Goal: Information Seeking & Learning: Learn about a topic

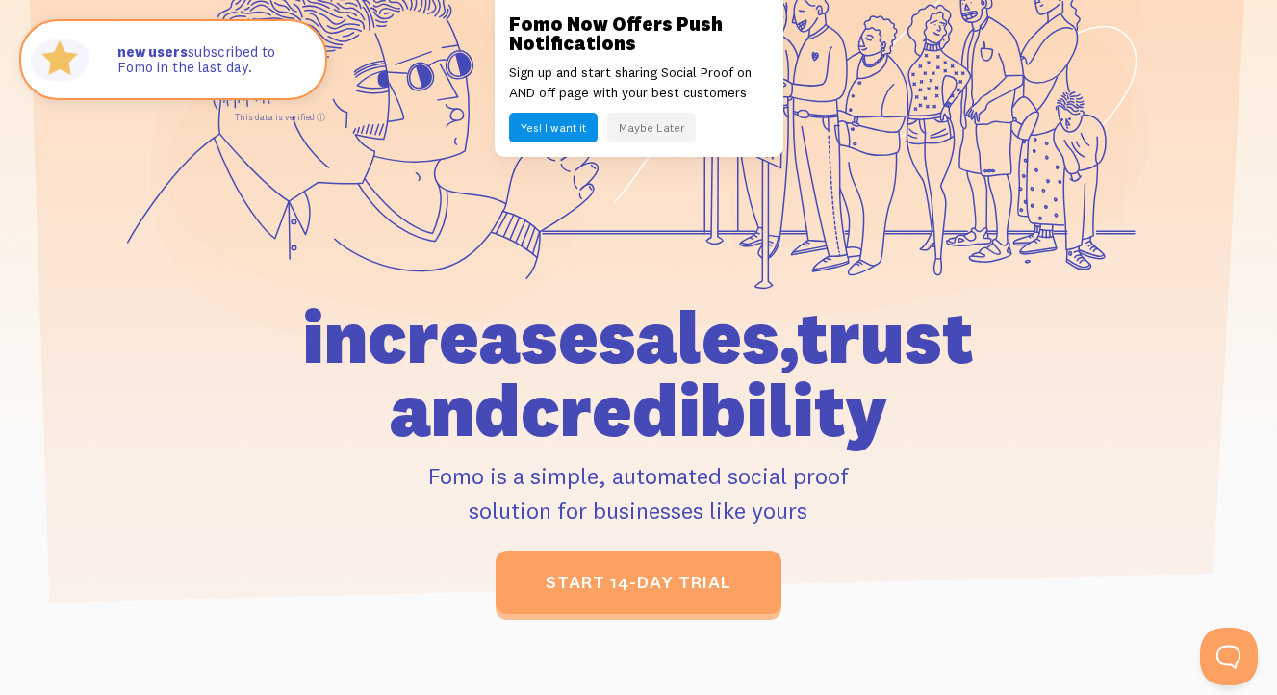
scroll to position [293, 0]
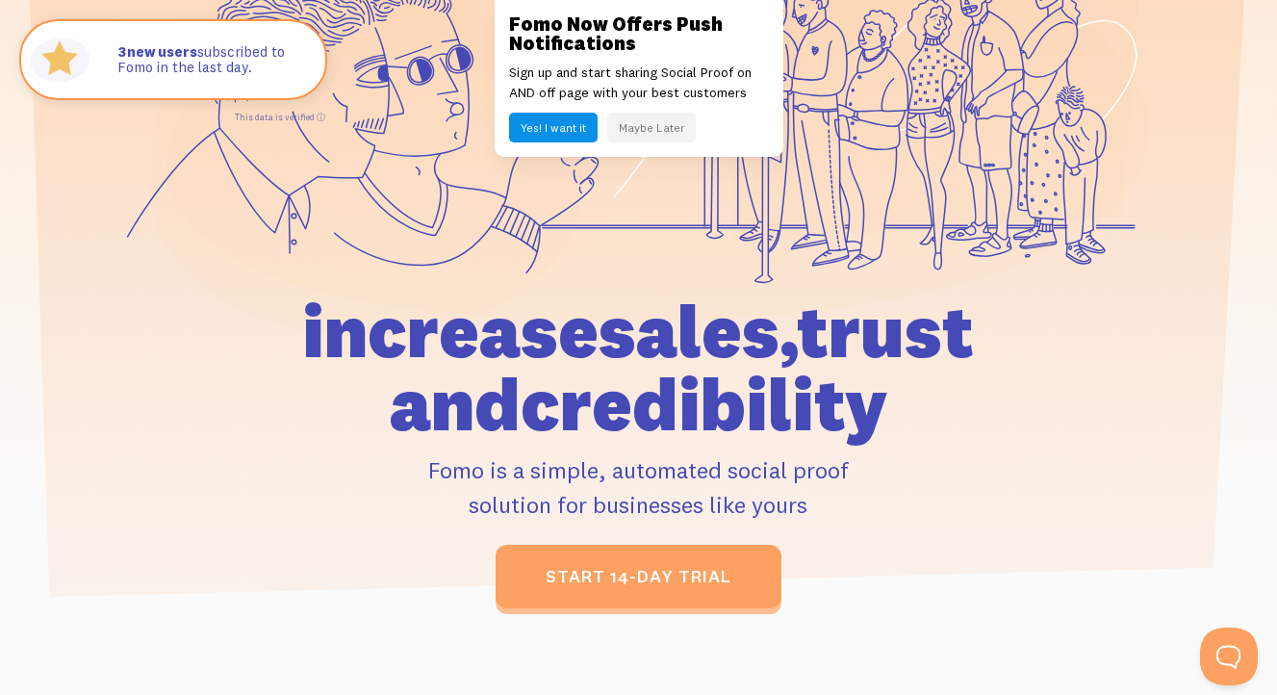
click at [633, 136] on button "Maybe Later" at bounding box center [651, 128] width 89 height 30
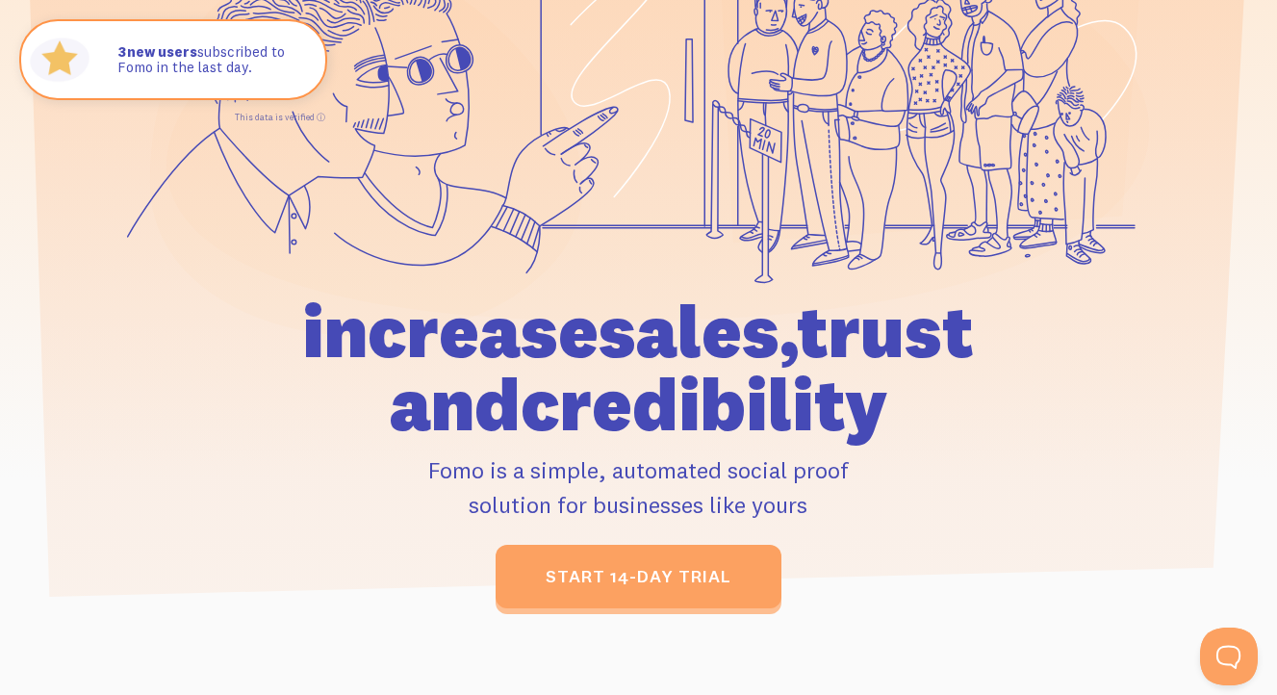
scroll to position [0, 0]
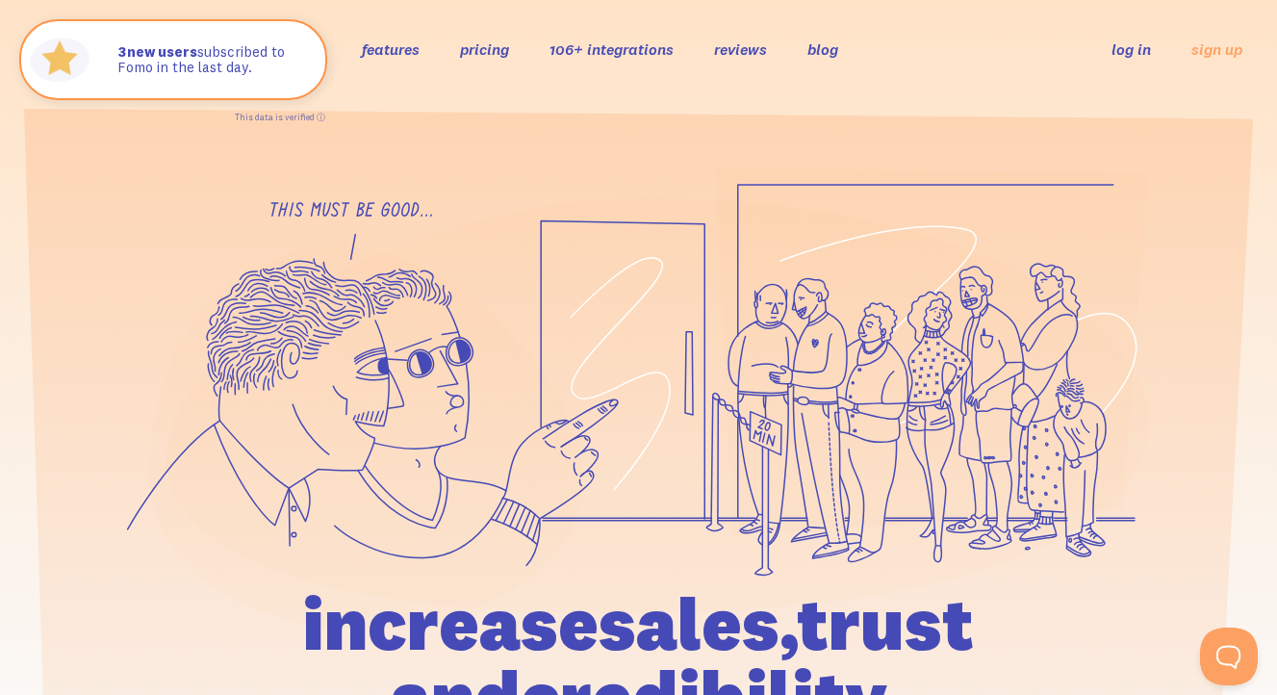
click at [476, 53] on link "pricing" at bounding box center [484, 48] width 49 height 19
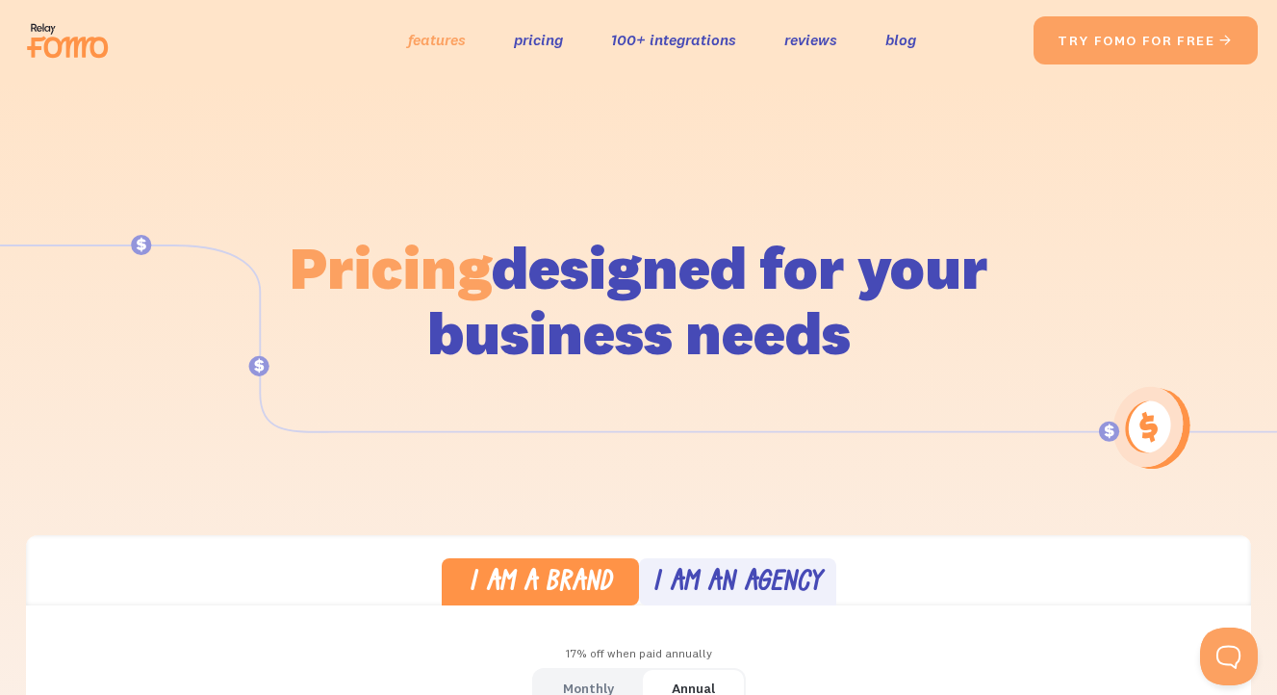
click at [437, 44] on link "features" at bounding box center [437, 40] width 58 height 28
